Goal: Information Seeking & Learning: Learn about a topic

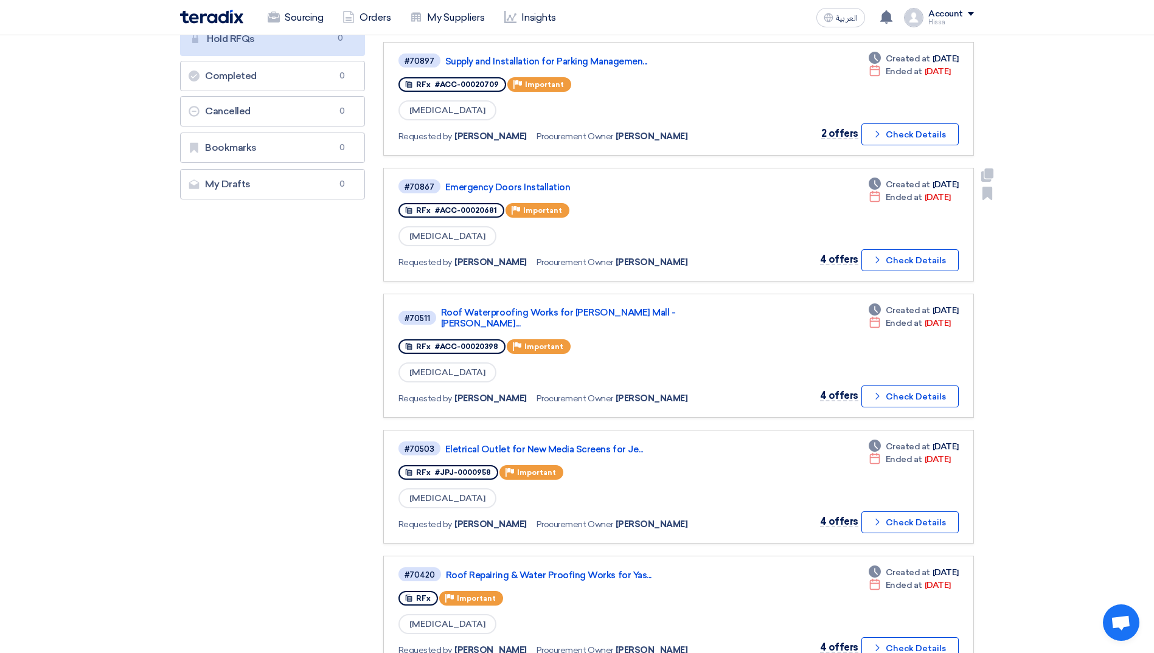
scroll to position [243, 0]
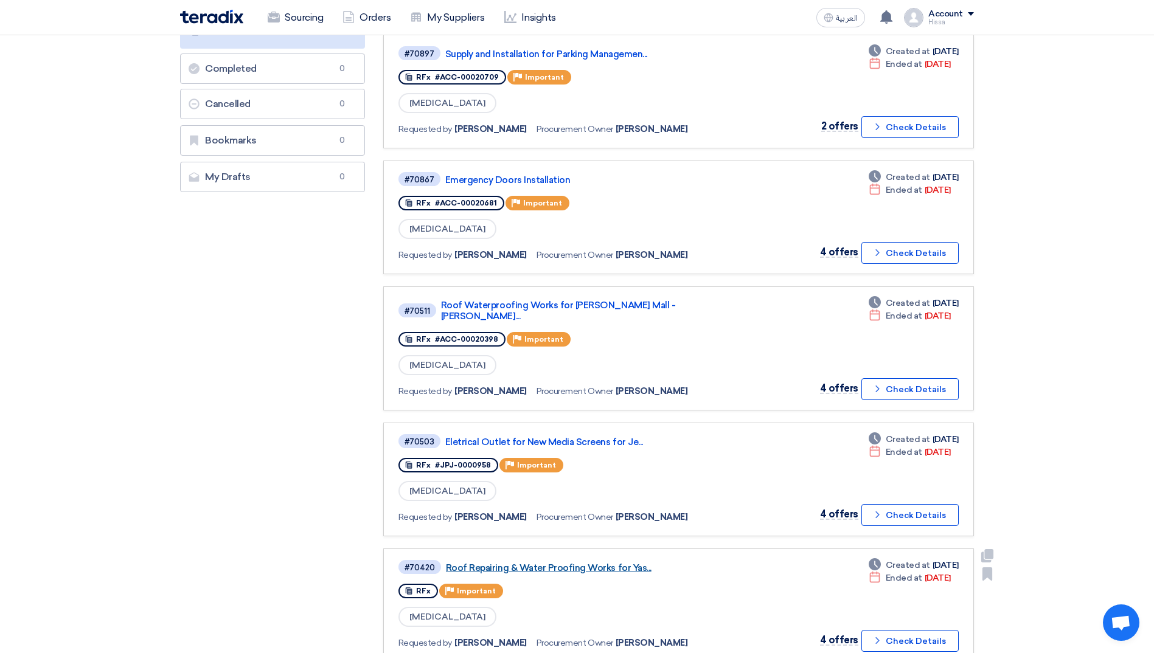
click at [573, 563] on link "Roof Repairing & Water Proofing Works for Yas..." at bounding box center [598, 568] width 304 height 11
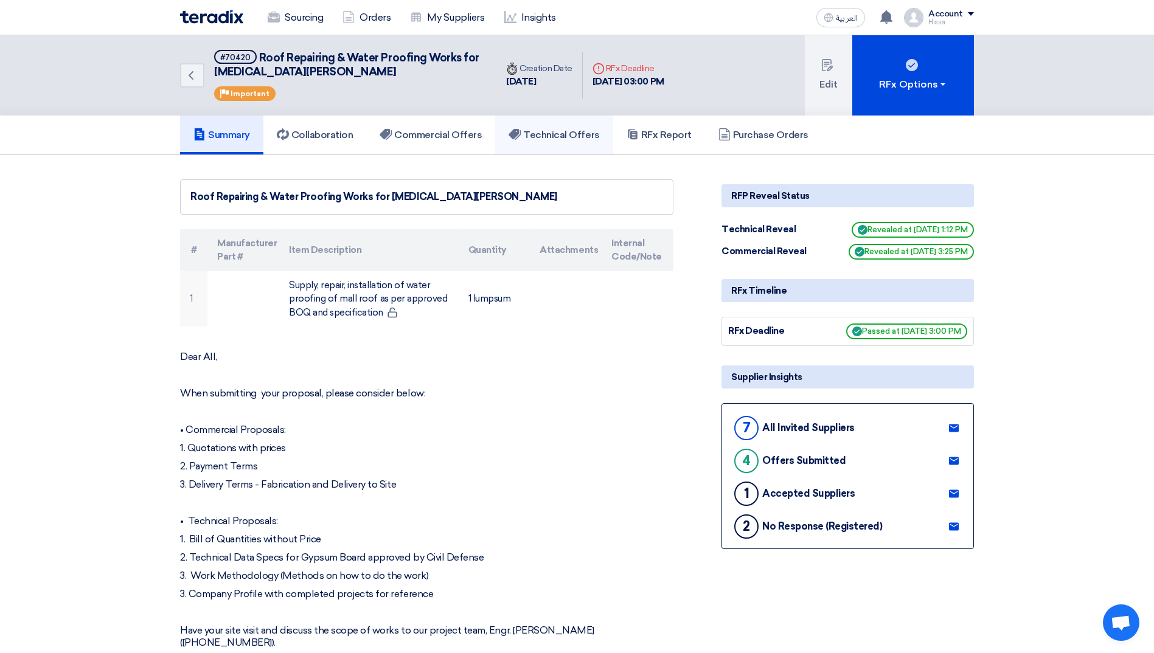
click at [534, 134] on h5 "Technical Offers" at bounding box center [553, 135] width 91 height 12
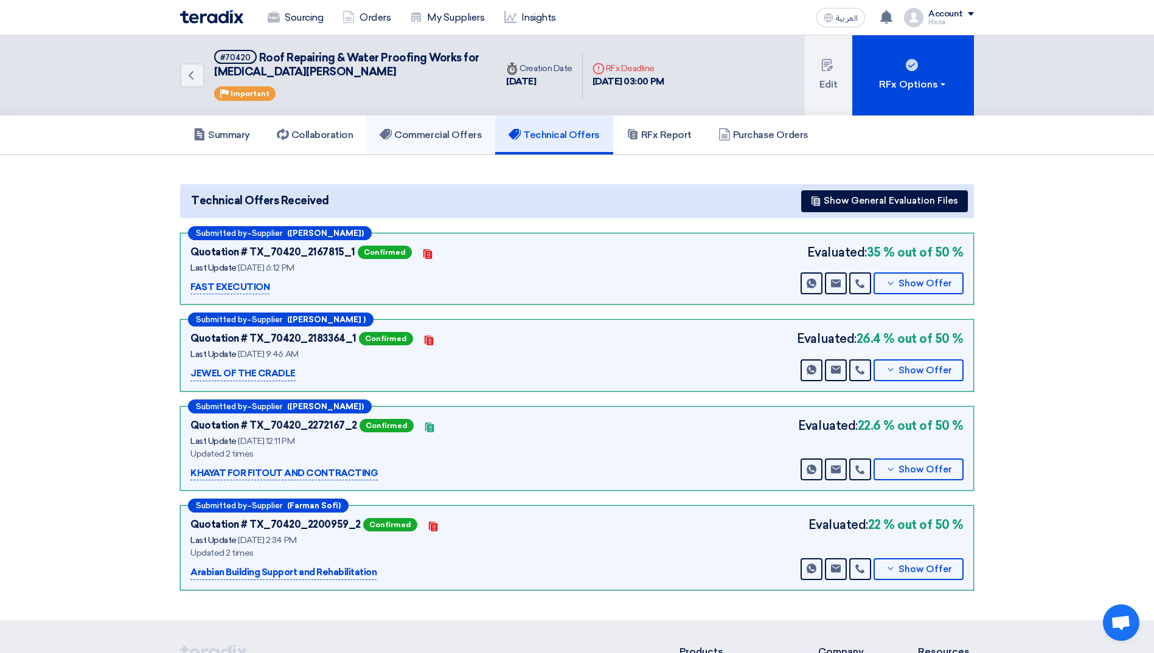
click at [432, 131] on h5 "Commercial Offers" at bounding box center [431, 135] width 102 height 12
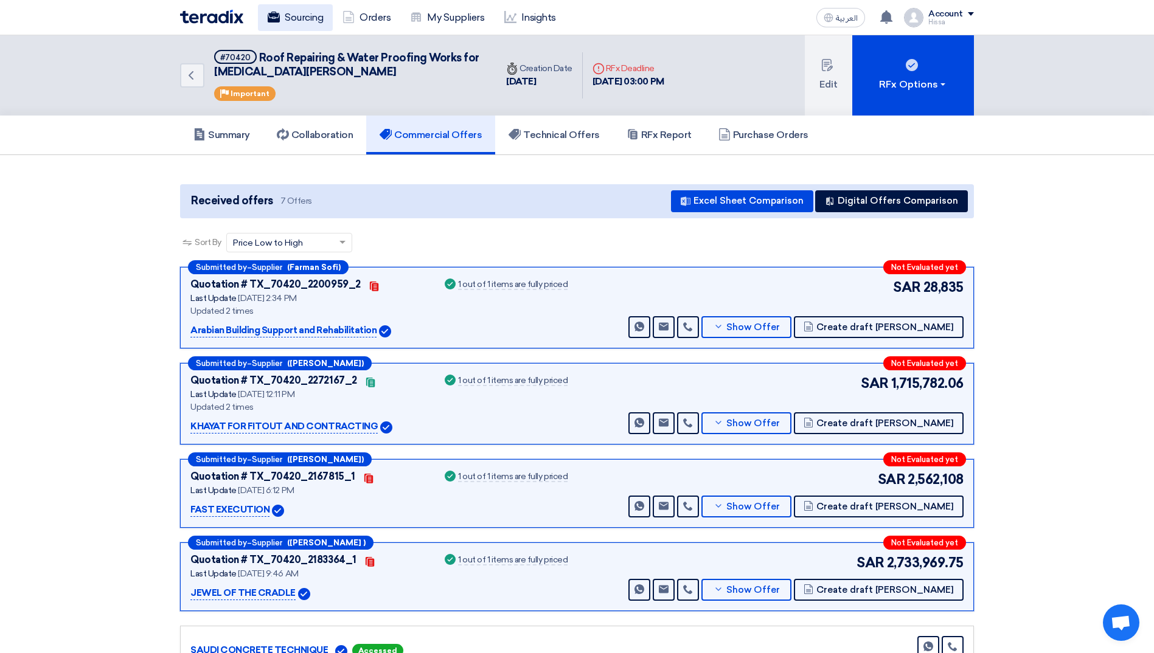
click at [286, 23] on link "Sourcing" at bounding box center [295, 17] width 75 height 27
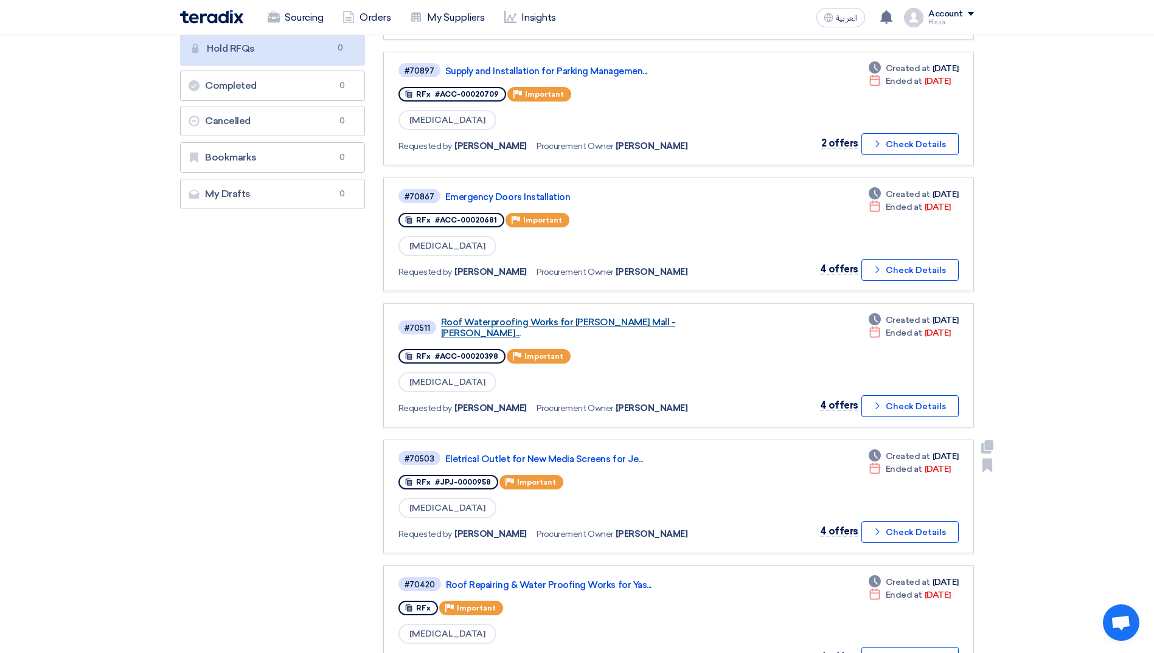
scroll to position [243, 0]
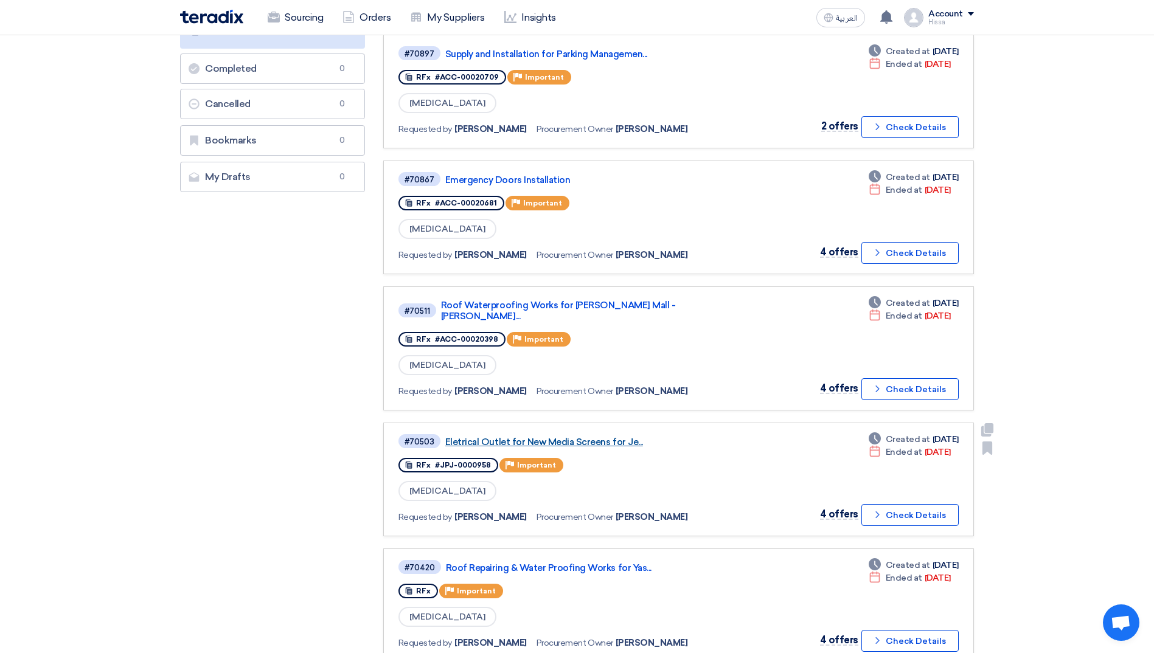
click at [578, 437] on link "Eletrical Outlet for New Media Screens for Je..." at bounding box center [597, 442] width 304 height 11
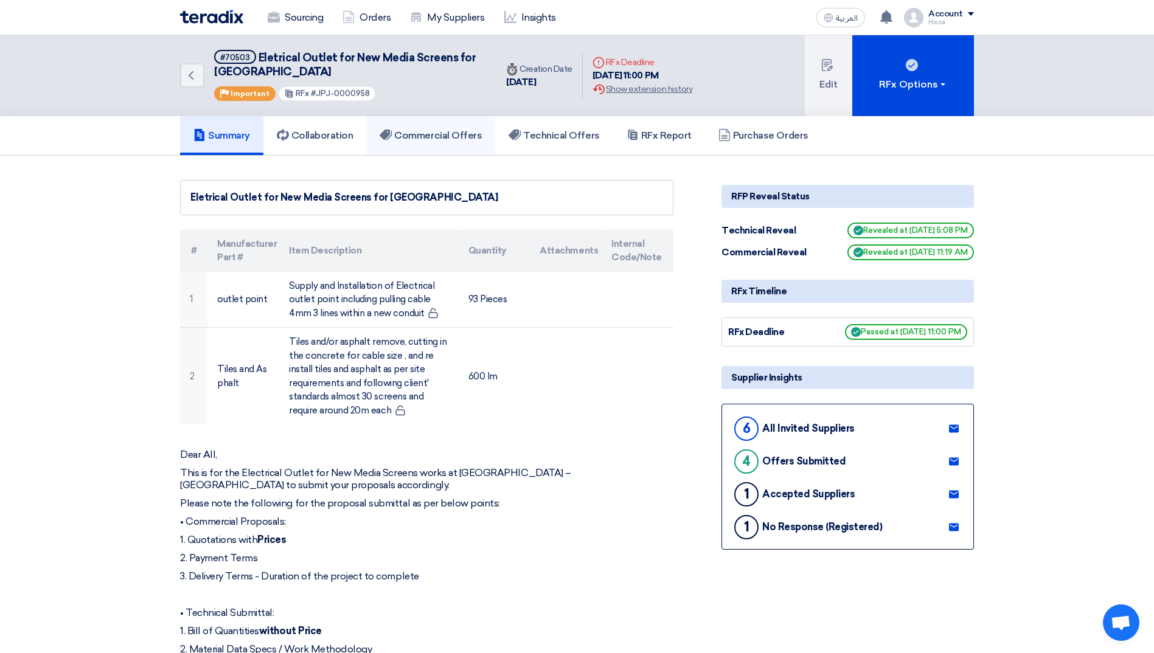
click at [420, 140] on h5 "Commercial Offers" at bounding box center [431, 136] width 102 height 12
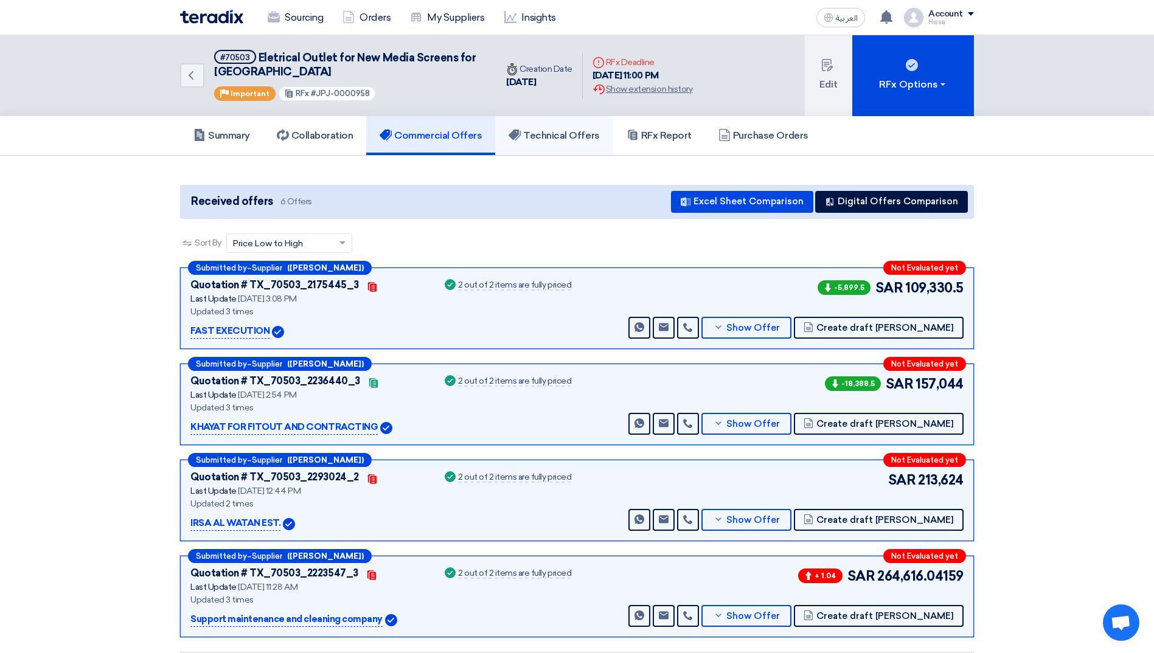
click at [564, 140] on h5 "Technical Offers" at bounding box center [553, 136] width 91 height 12
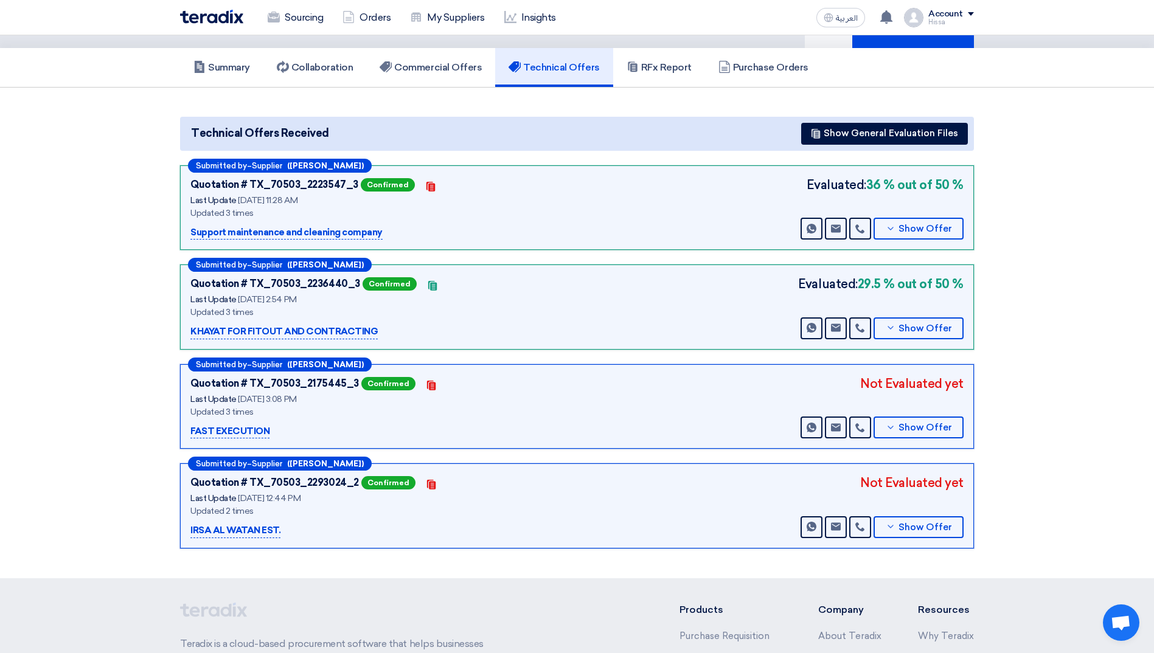
scroll to position [61, 0]
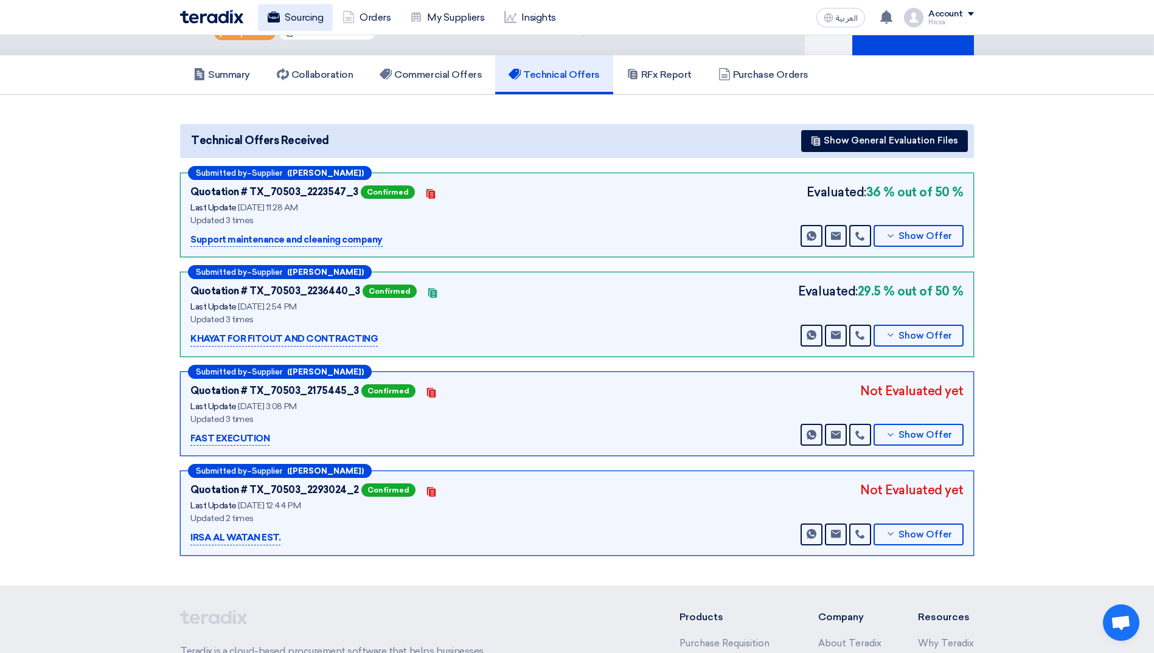
click at [313, 15] on link "Sourcing" at bounding box center [295, 17] width 75 height 27
